Goal: Find specific page/section: Find specific page/section

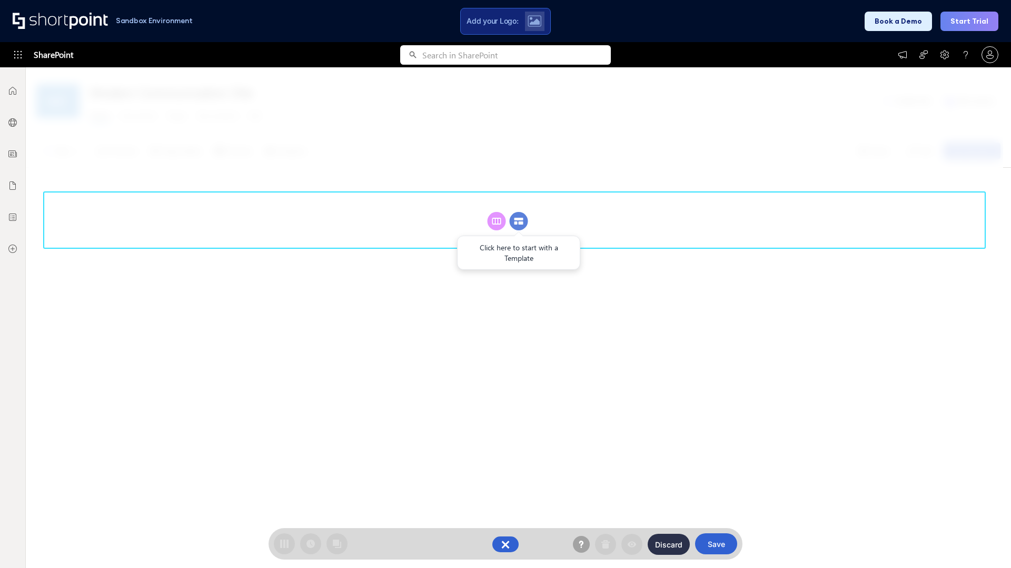
click at [518, 221] on circle at bounding box center [518, 221] width 18 height 18
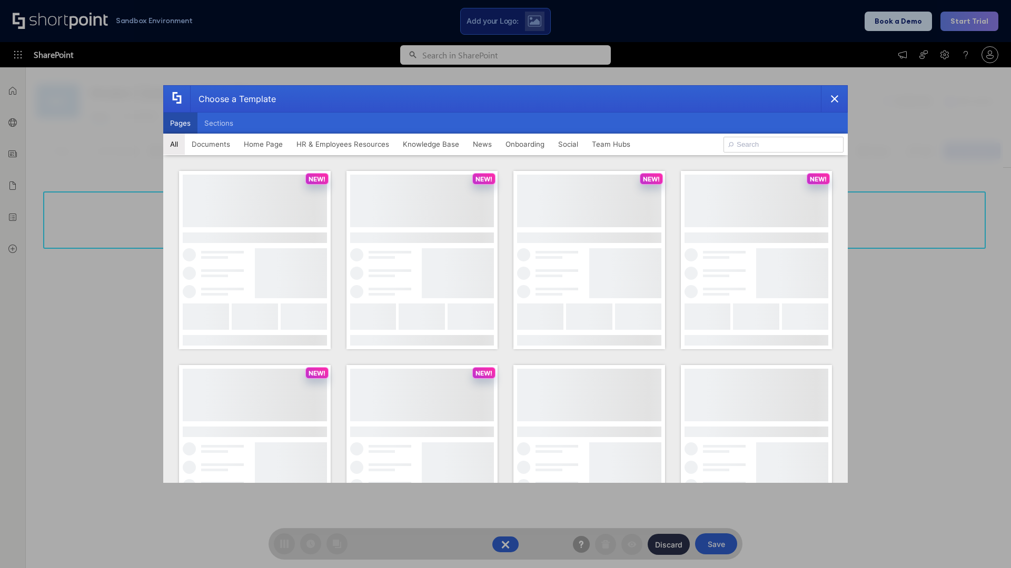
click at [180, 123] on button "Pages" at bounding box center [180, 123] width 34 height 21
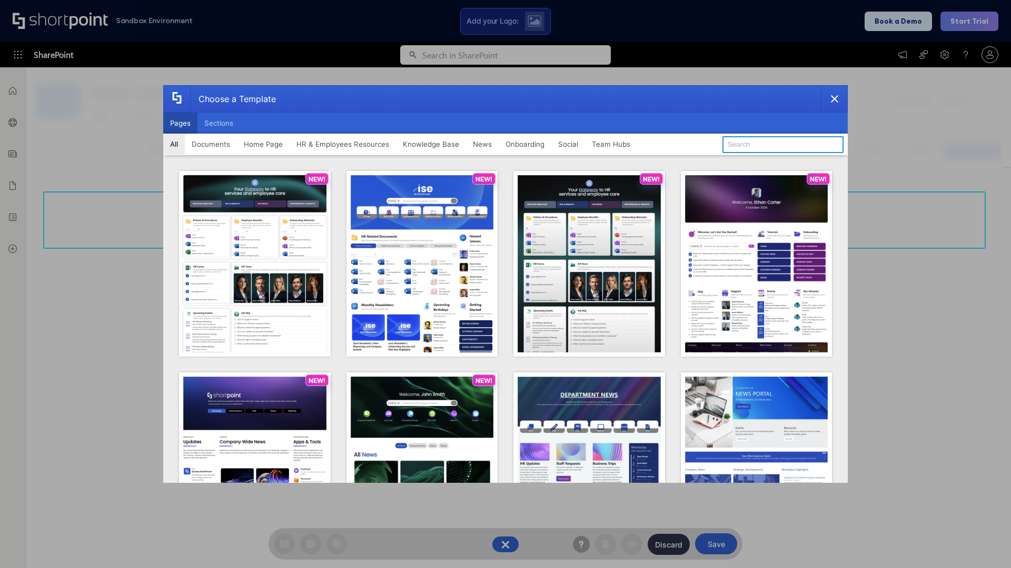
type input "Social Layout 2"
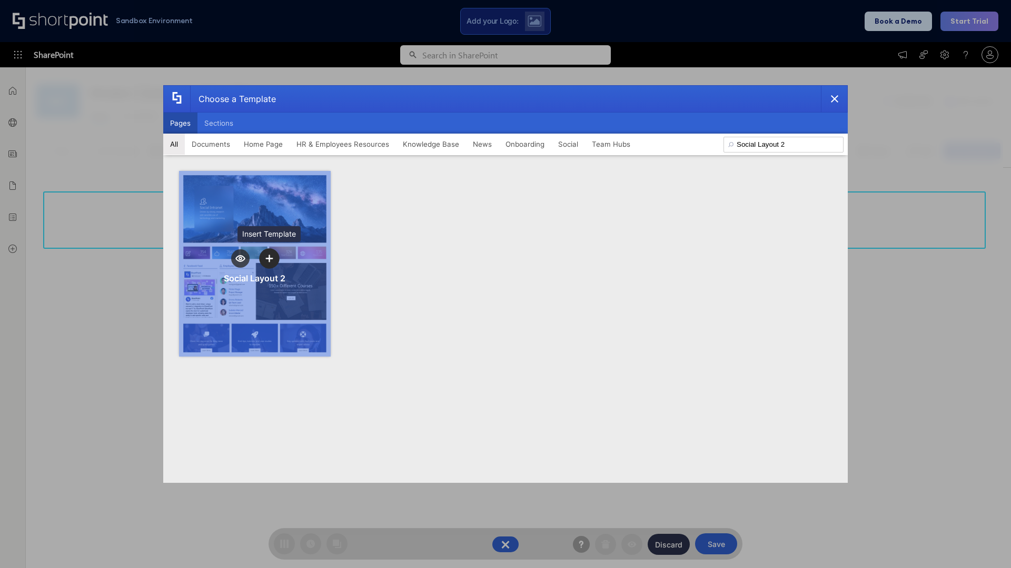
click at [269, 258] on icon "template selector" at bounding box center [268, 258] width 7 height 7
